Goal: Check status: Check status

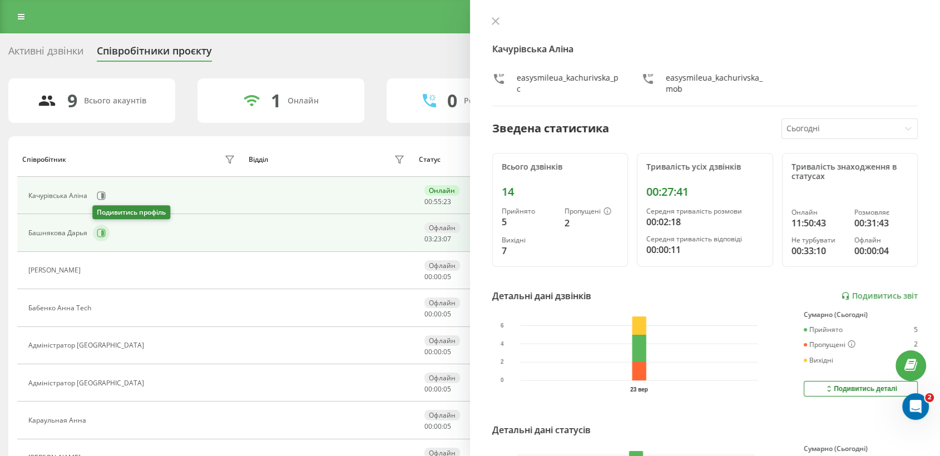
click at [100, 233] on icon at bounding box center [101, 233] width 9 height 9
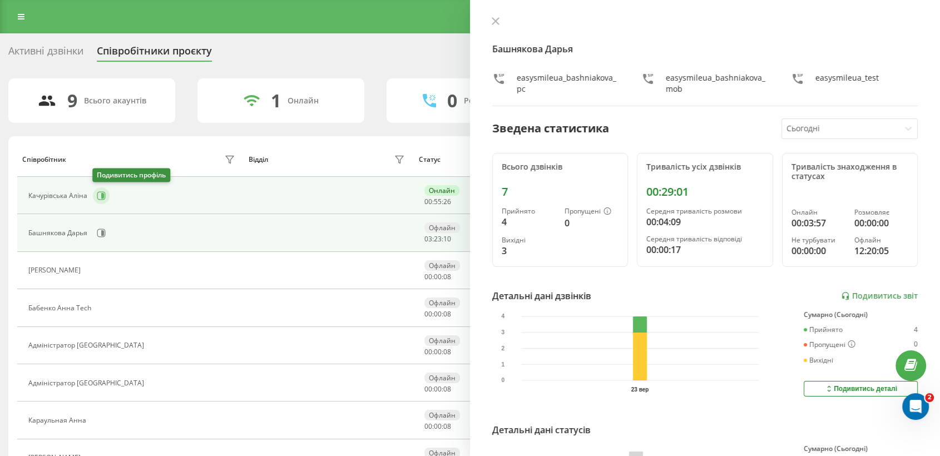
click at [97, 193] on icon at bounding box center [101, 195] width 9 height 9
